Goal: Navigation & Orientation: Find specific page/section

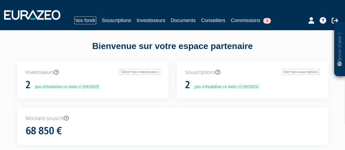
click at [83, 22] on link "Nos fonds" at bounding box center [85, 21] width 22 height 8
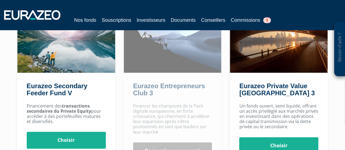
scroll to position [64, 0]
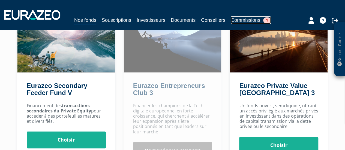
click at [255, 21] on link "Commissions 1" at bounding box center [250, 20] width 40 height 8
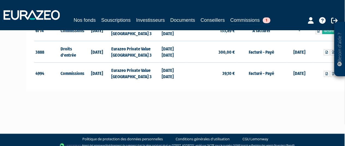
scroll to position [116, 1]
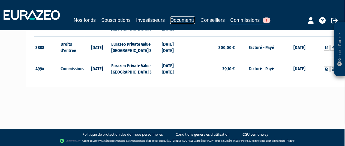
click at [180, 18] on link "Documents" at bounding box center [182, 20] width 25 height 8
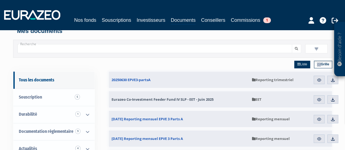
scroll to position [8, 0]
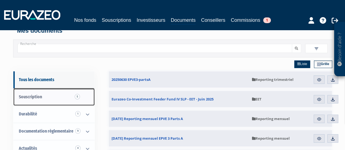
click at [50, 96] on link "Souscription 5" at bounding box center [53, 97] width 81 height 17
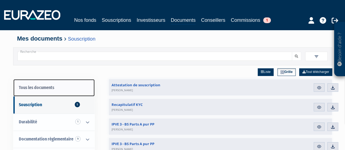
click at [46, 89] on link "Tous les documents" at bounding box center [53, 87] width 81 height 17
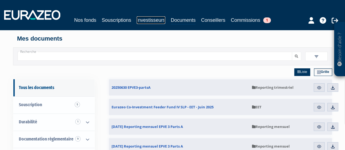
click at [154, 20] on link "Investisseurs" at bounding box center [150, 20] width 29 height 8
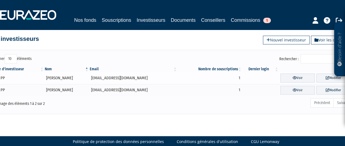
scroll to position [5, 0]
click at [285, 88] on link "Voir" at bounding box center [297, 90] width 34 height 9
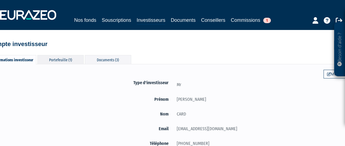
click at [54, 59] on div "Portefeuille (1)" at bounding box center [60, 59] width 46 height 9
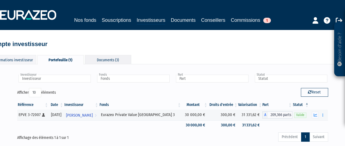
click at [115, 59] on div "Documents (3)" at bounding box center [108, 59] width 46 height 9
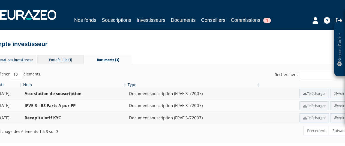
click at [63, 57] on div "Portefeuille (1)" at bounding box center [60, 59] width 46 height 9
